Goal: Transaction & Acquisition: Purchase product/service

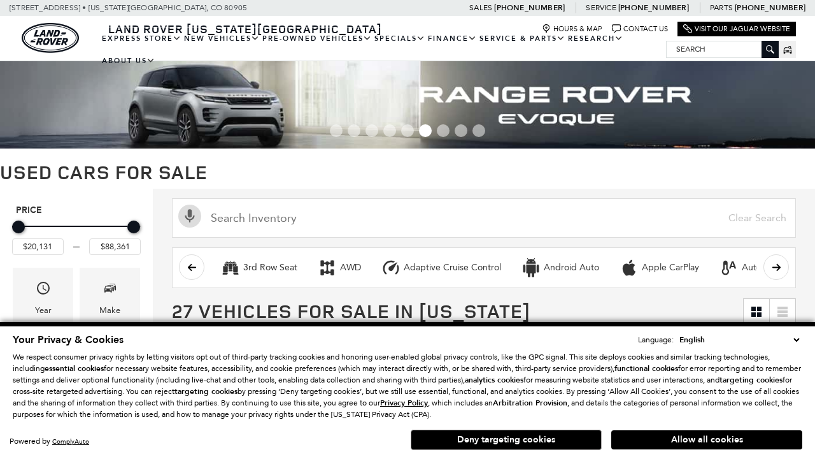
scroll to position [566, 0]
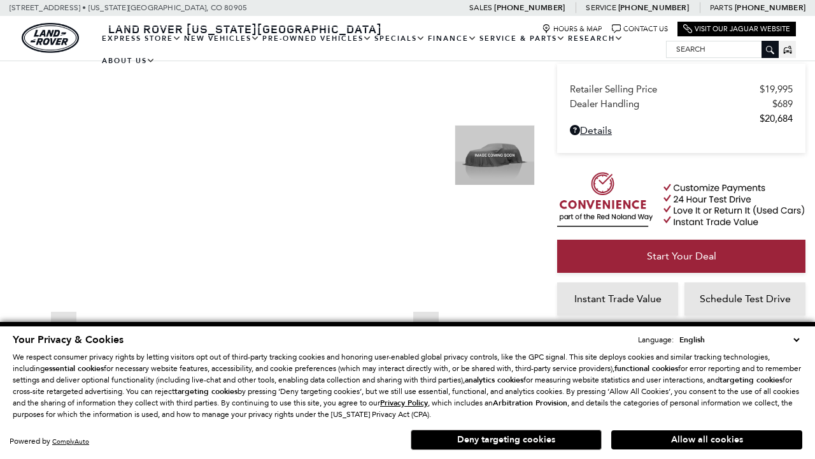
scroll to position [781, 0]
